Goal: Task Accomplishment & Management: Use online tool/utility

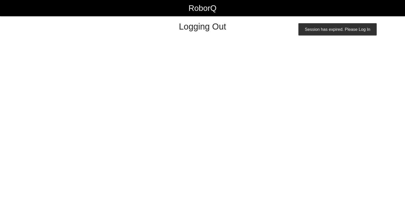
select select "Worker"
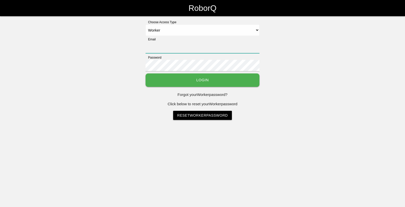
type input "[EMAIL_ADDRESS][DOMAIN_NAME]"
click at [381, 83] on div "Choose Access Type Select Access Type Admin Customer Supervisor Worker Email [E…" at bounding box center [202, 70] width 405 height 100
click at [174, 82] on button "Login" at bounding box center [202, 80] width 114 height 13
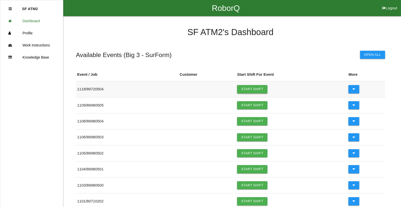
click at [250, 91] on link "Start Shift" at bounding box center [252, 89] width 30 height 8
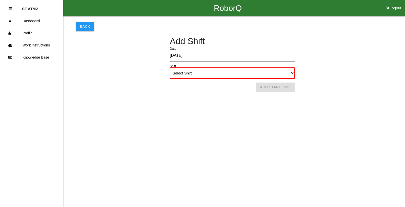
click at [247, 77] on select "Select Shift 1st Shift 2nd Shift 3rd Shift 4th Shift" at bounding box center [232, 73] width 125 height 11
select select "1"
click at [170, 68] on select "Select Shift 1st Shift 2nd Shift 3rd Shift 4th Shift" at bounding box center [232, 73] width 125 height 11
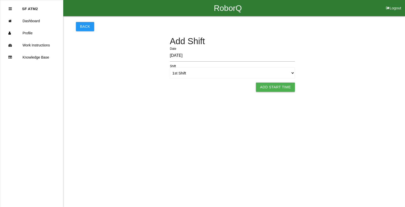
click at [284, 89] on button "Add Start Time" at bounding box center [275, 87] width 39 height 9
select select "6"
select select "11"
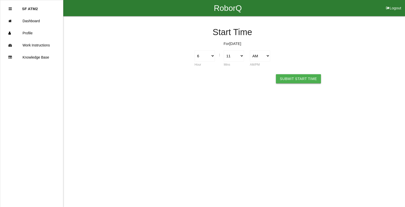
click at [287, 76] on button "Submit Start Time" at bounding box center [298, 78] width 45 height 9
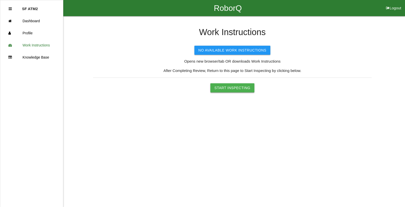
click at [233, 92] on button "Start Inspecting" at bounding box center [232, 87] width 44 height 9
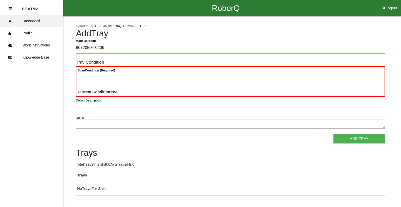
type Barcode "86720504-0206"
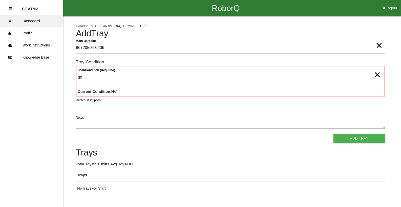
type Condition "goo"
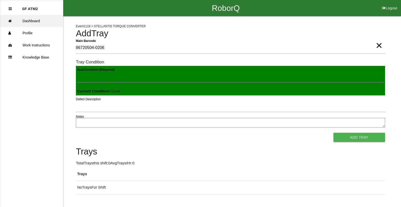
click at [333, 133] on button "Add Tray" at bounding box center [359, 137] width 52 height 9
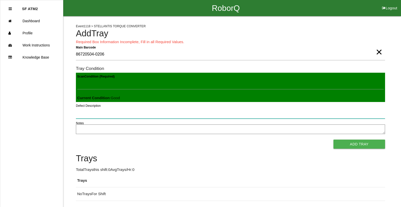
drag, startPoint x: 51, startPoint y: 22, endPoint x: 93, endPoint y: 117, distance: 104.0
click at [93, 117] on input "Defect Description" at bounding box center [230, 113] width 309 height 12
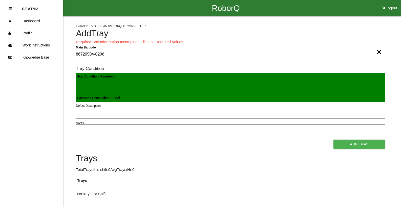
click at [333, 140] on button "Add Tray" at bounding box center [359, 144] width 52 height 9
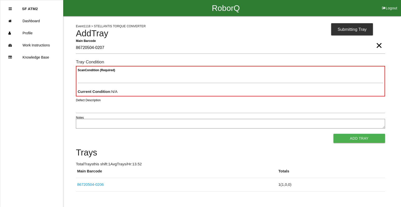
type Barcode "86720504-0207"
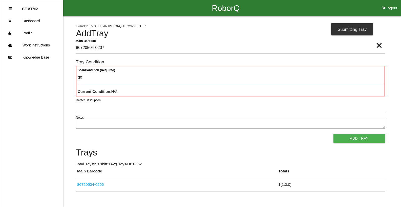
type Condition "goo"
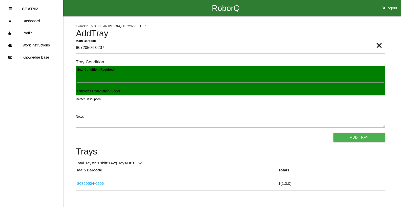
click at [333, 133] on button "Add Tray" at bounding box center [359, 137] width 52 height 9
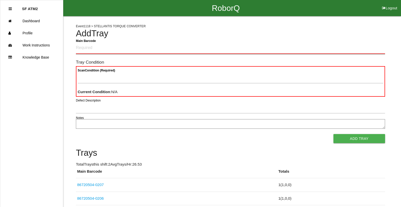
click at [105, 52] on Barcode "Main Barcode" at bounding box center [230, 48] width 309 height 12
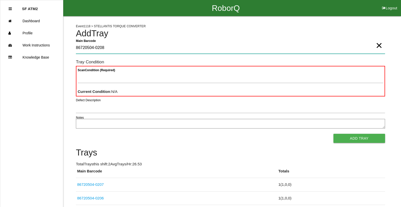
type Barcode "86720504-0208"
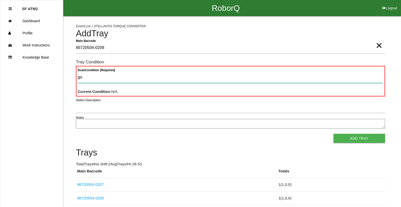
type Condition "goo"
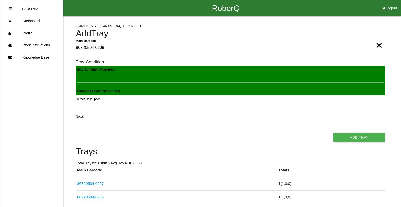
click at [333, 133] on button "Add Tray" at bounding box center [359, 137] width 52 height 9
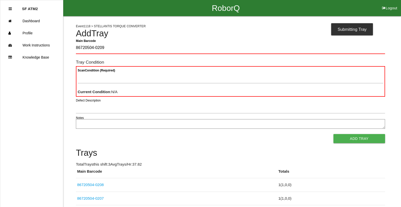
type Barcode "86720504-0209"
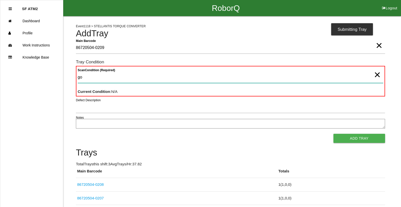
type Condition "goo"
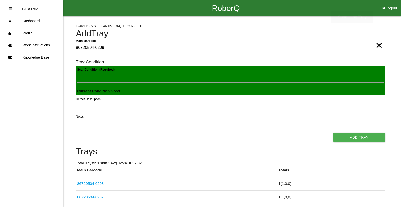
click at [333, 133] on button "Add Tray" at bounding box center [359, 137] width 52 height 9
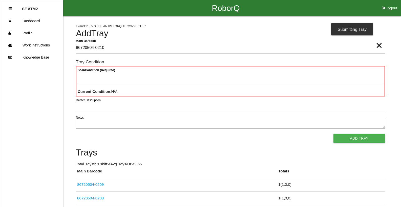
type Barcode "86720504-0210"
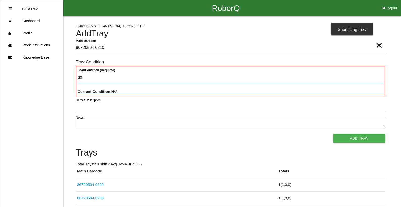
type Condition "goo"
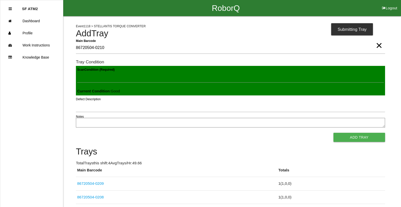
click at [333, 133] on button "Add Tray" at bounding box center [359, 137] width 52 height 9
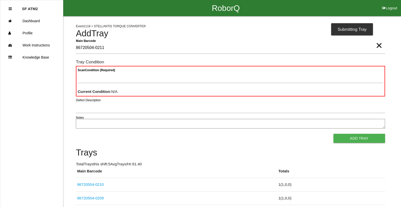
type Barcode "86720504-0211"
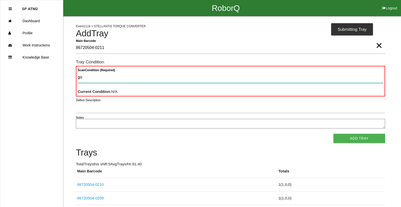
type Condition "goo"
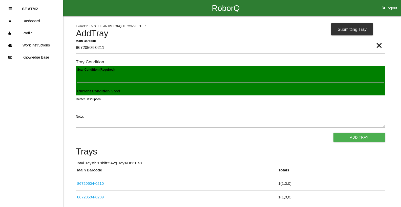
click at [333, 133] on button "Add Tray" at bounding box center [359, 137] width 52 height 9
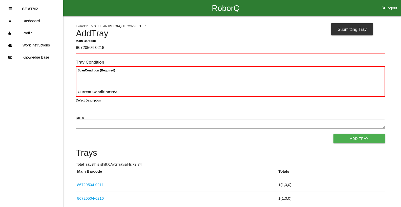
type Barcode "86720504-0218"
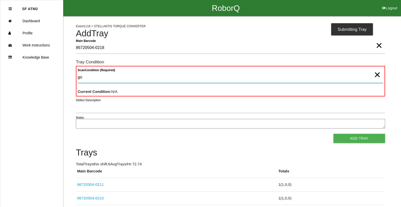
type Condition "goo"
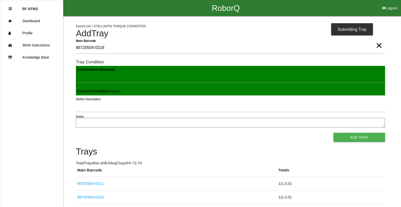
click at [333, 133] on button "Add Tray" at bounding box center [359, 137] width 52 height 9
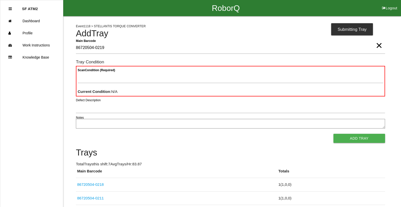
type Barcode "86720504-0219"
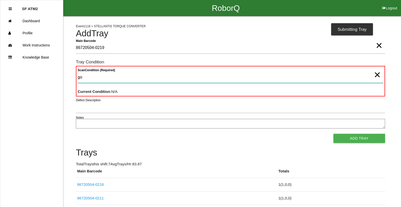
type Condition "goo"
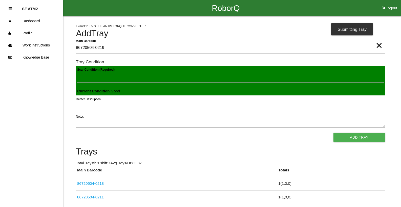
click button "Add Tray" at bounding box center [359, 137] width 52 height 9
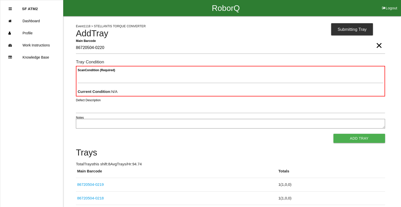
type Barcode "86720504-0220"
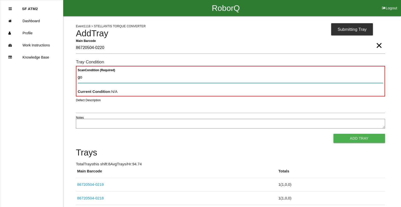
type Condition "goo"
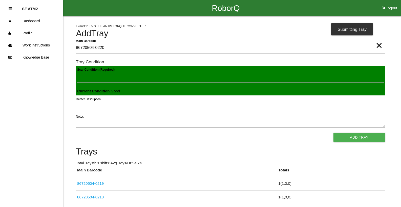
click at [333, 133] on button "Add Tray" at bounding box center [359, 137] width 52 height 9
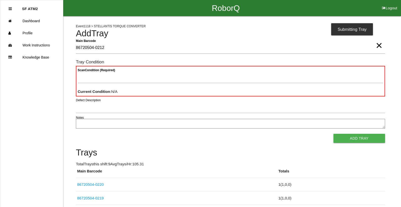
type Barcode "86720504-0212"
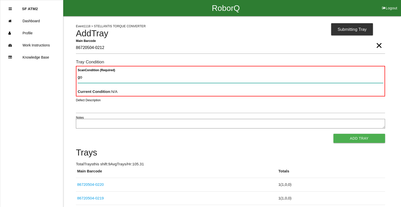
type Condition "goo"
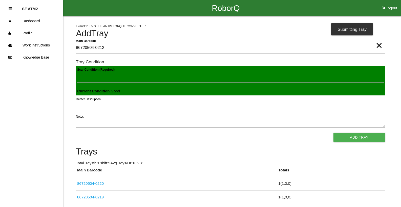
click at [333, 133] on button "Add Tray" at bounding box center [359, 137] width 52 height 9
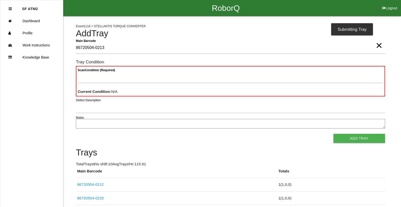
type Barcode "86720504-0213"
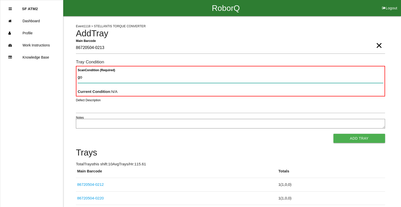
type Condition "goo"
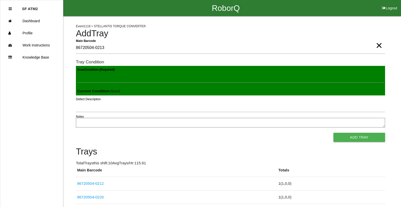
click at [333, 133] on button "Add Tray" at bounding box center [359, 137] width 52 height 9
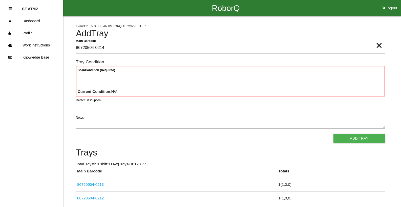
type Barcode "86720504-0214"
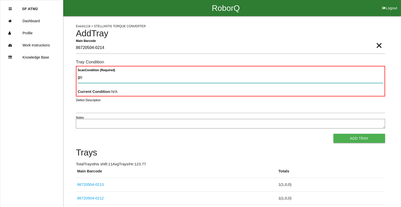
type Condition "goo"
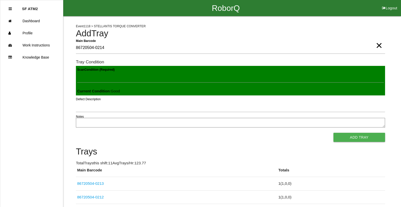
click at [333, 133] on button "Add Tray" at bounding box center [359, 137] width 52 height 9
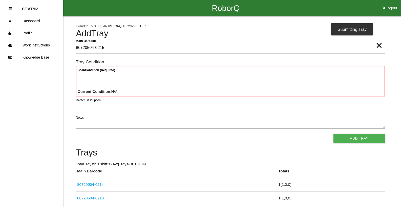
type Barcode "86720504-0215"
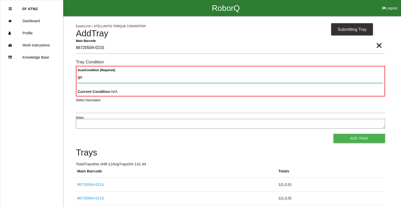
type Condition "goo"
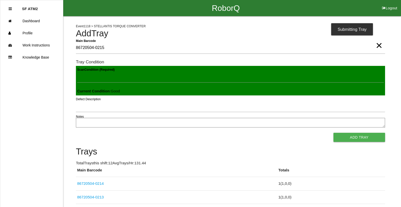
click at [333, 133] on button "Add Tray" at bounding box center [359, 137] width 52 height 9
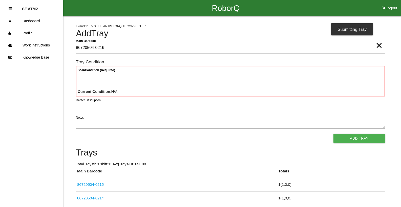
type Barcode "86720504-0216"
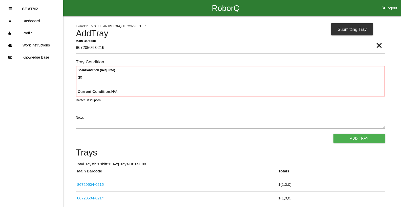
type Condition "goo"
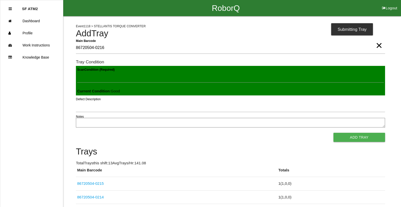
click at [333, 133] on button "Add Tray" at bounding box center [359, 137] width 52 height 9
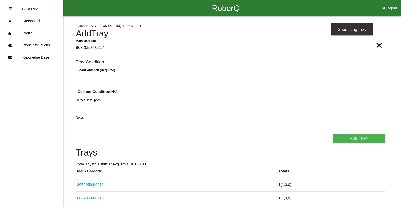
type Barcode "86720504-0217"
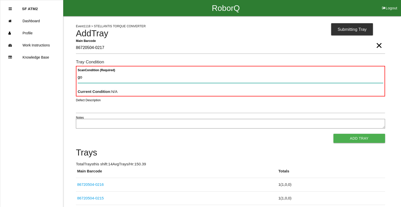
type Condition "goo"
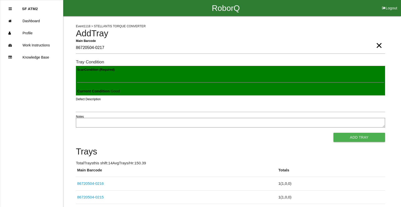
click at [333, 133] on button "Add Tray" at bounding box center [359, 137] width 52 height 9
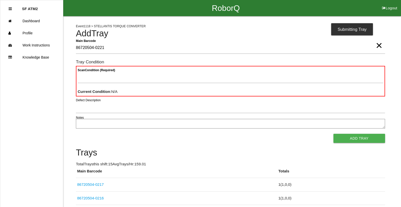
type Barcode "86720504-0221"
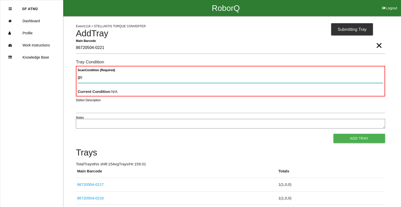
type Condition "goo"
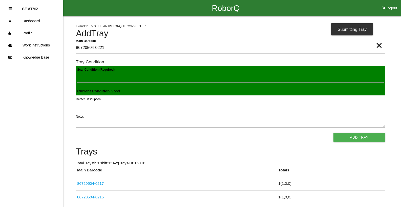
click at [333, 133] on button "Add Tray" at bounding box center [359, 137] width 52 height 9
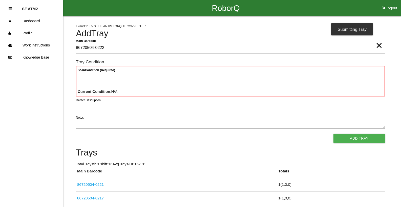
type Barcode "86720504-0222"
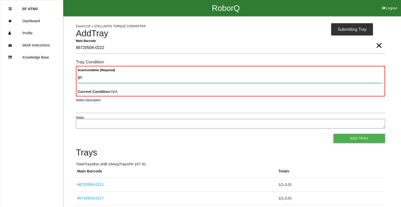
type Condition "goo"
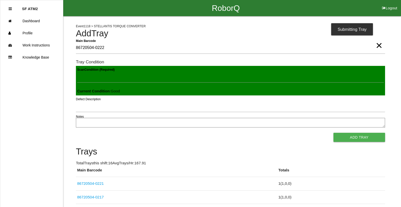
click at [333, 133] on button "Add Tray" at bounding box center [359, 137] width 52 height 9
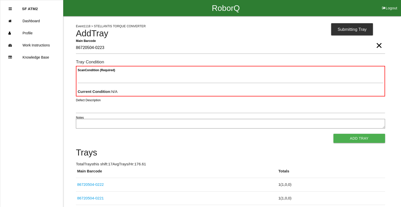
type Barcode "86720504-0223"
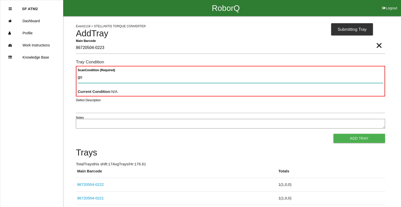
type Condition "goo"
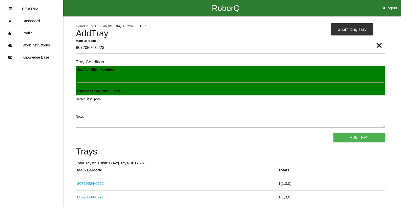
click at [333, 133] on button "Add Tray" at bounding box center [359, 137] width 52 height 9
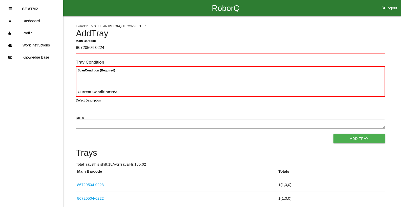
type Barcode "86720504-0224"
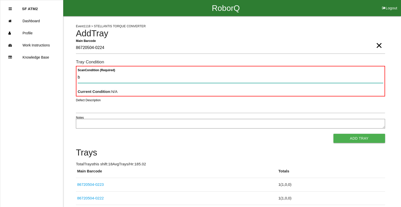
type Condition "ba"
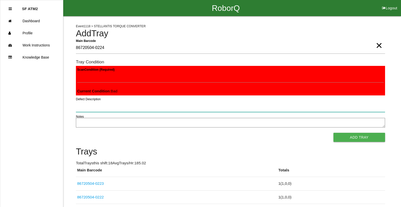
click at [333, 133] on button "Add Tray" at bounding box center [359, 137] width 52 height 9
